Goal: Information Seeking & Learning: Check status

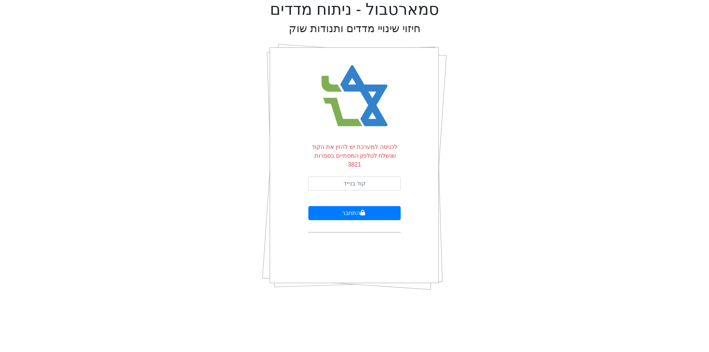
click at [373, 177] on input "text" at bounding box center [354, 184] width 92 height 14
type input "514665"
click at [356, 206] on button "התחבר" at bounding box center [354, 213] width 92 height 14
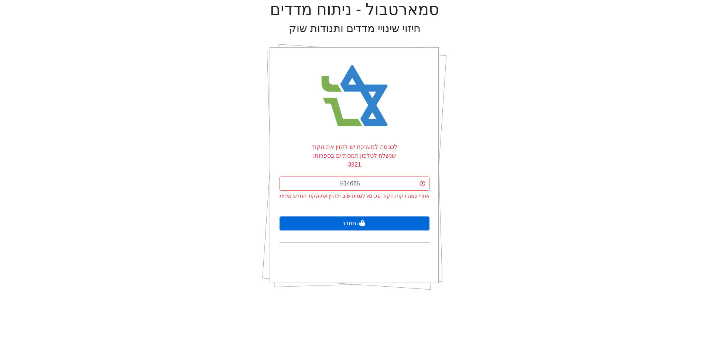
click at [365, 216] on button "התחבר" at bounding box center [355, 223] width 150 height 14
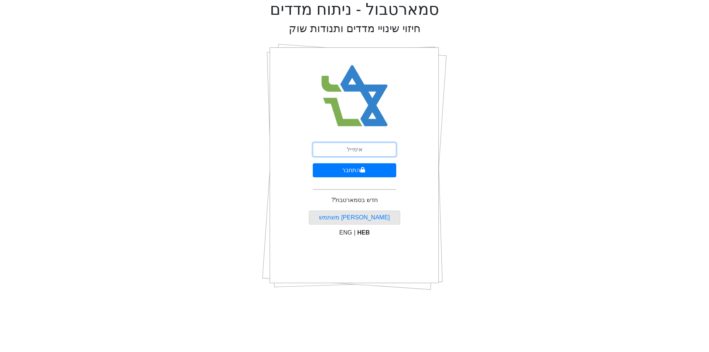
click at [352, 147] on input "email" at bounding box center [354, 150] width 83 height 14
type input "[EMAIL_ADDRESS][DOMAIN_NAME]"
click at [388, 149] on input "[EMAIL_ADDRESS][DOMAIN_NAME]" at bounding box center [354, 150] width 83 height 14
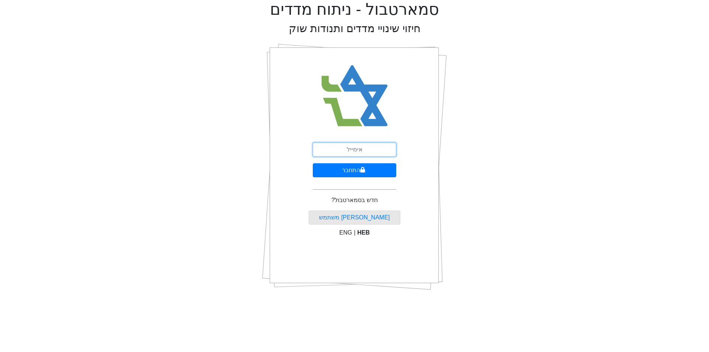
click at [346, 150] on input "email" at bounding box center [354, 150] width 83 height 14
type input "[EMAIL_ADDRESS][DOMAIN_NAME]"
click at [356, 172] on button "התחבר" at bounding box center [354, 170] width 83 height 14
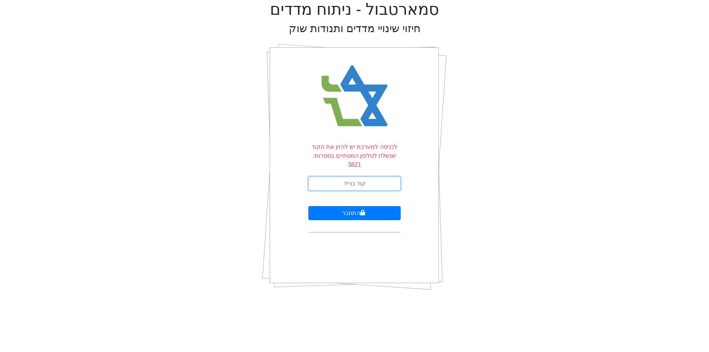
click at [357, 177] on input "text" at bounding box center [354, 184] width 92 height 14
type input "935779"
click at [354, 206] on button "התחבר" at bounding box center [354, 213] width 92 height 14
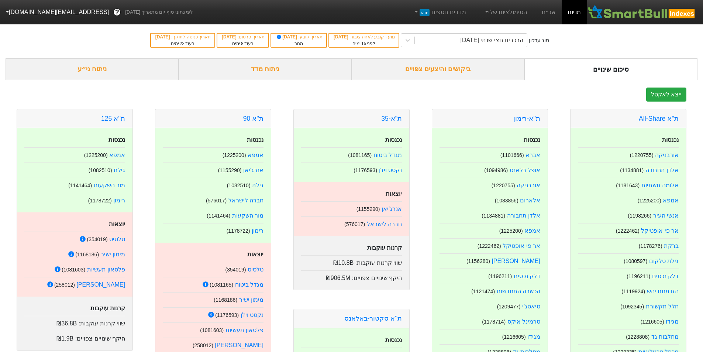
click at [446, 69] on div "ביקושים והיצעים צפויים" at bounding box center [438, 69] width 173 height 22
